Goal: Information Seeking & Learning: Learn about a topic

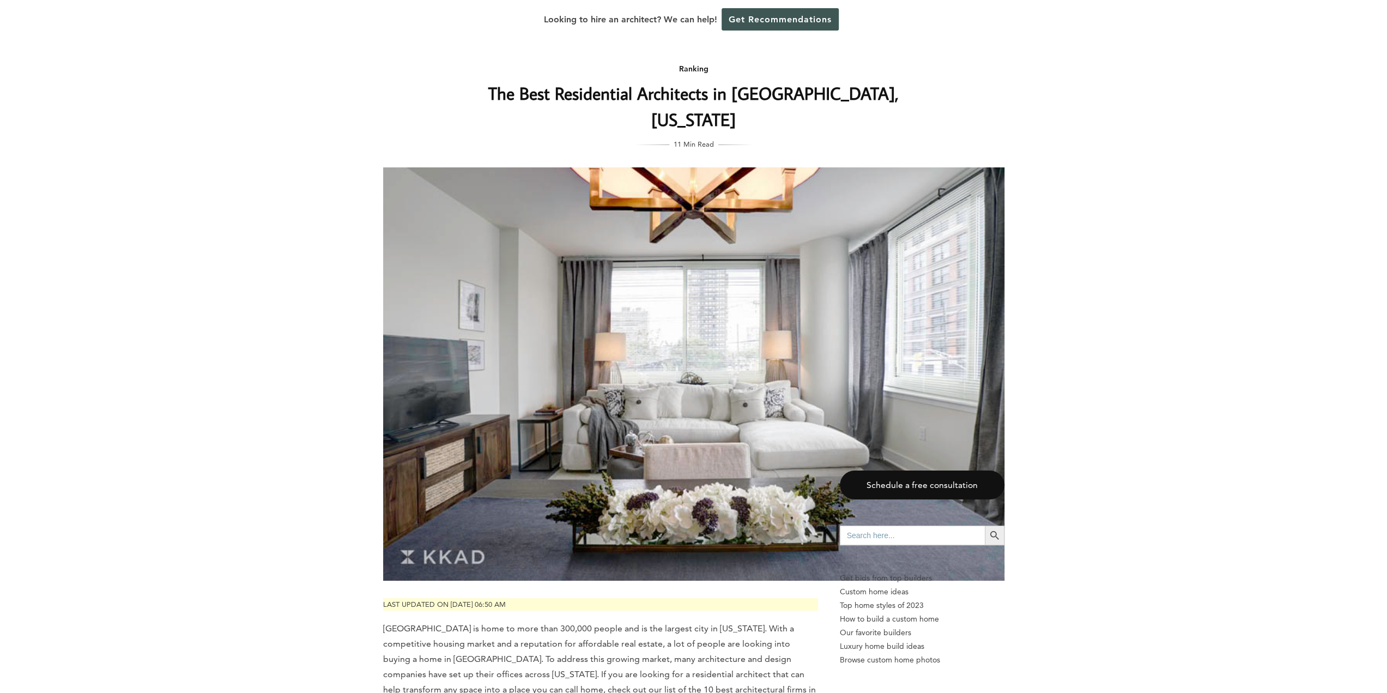
scroll to position [218, 0]
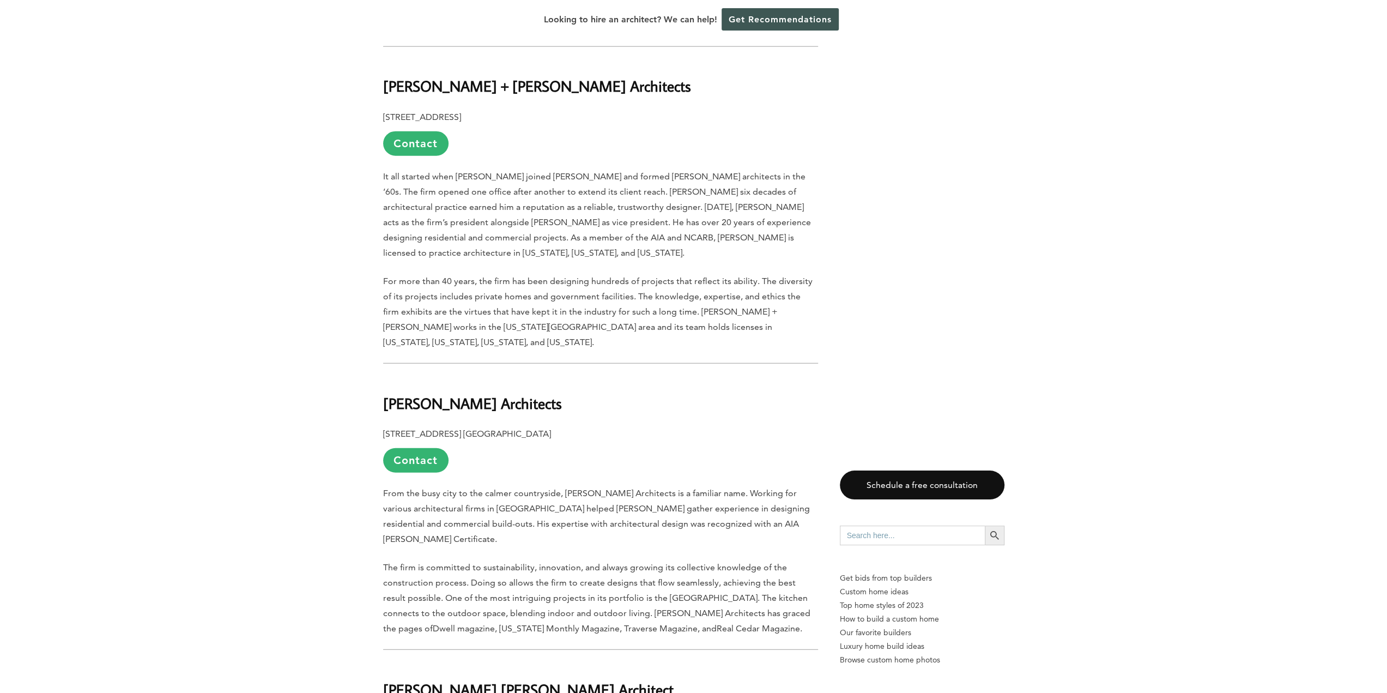
scroll to position [2616, 0]
